Goal: Task Accomplishment & Management: Manage account settings

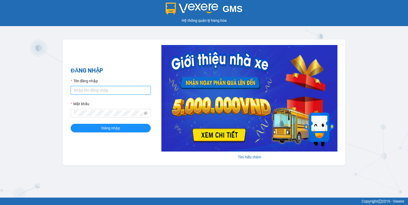
click at [76, 89] on input "Tên đăng nhập" at bounding box center [111, 90] width 80 height 9
type input "hoantt.ktlc.saoviet"
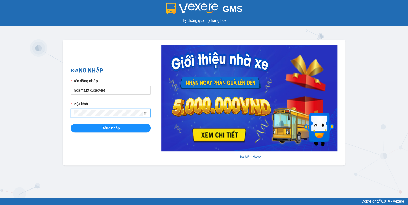
click at [71, 124] on button "Đăng nhập" at bounding box center [111, 128] width 80 height 9
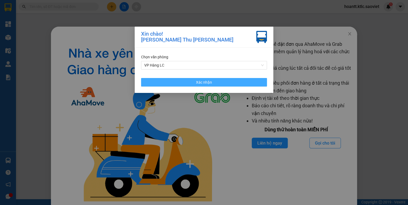
click at [225, 81] on button "Xác nhận" at bounding box center [204, 82] width 126 height 9
